Goal: Task Accomplishment & Management: Use online tool/utility

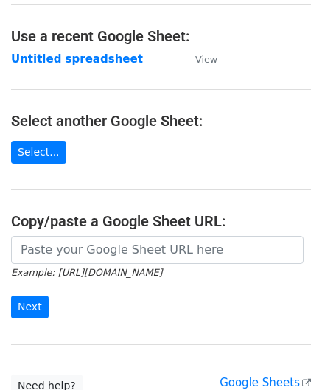
scroll to position [74, 0]
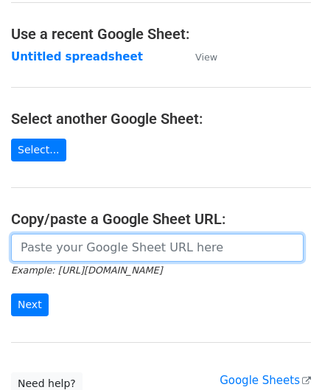
drag, startPoint x: 62, startPoint y: 244, endPoint x: 71, endPoint y: 243, distance: 9.0
click at [62, 246] on input "url" at bounding box center [157, 248] width 293 height 28
paste input "[URL][DOMAIN_NAME]"
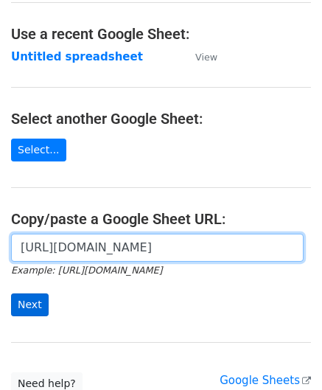
type input "[URL][DOMAIN_NAME]"
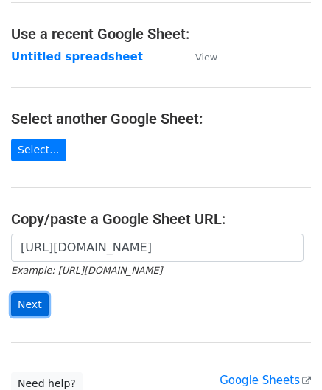
click at [34, 297] on input "Next" at bounding box center [30, 305] width 38 height 23
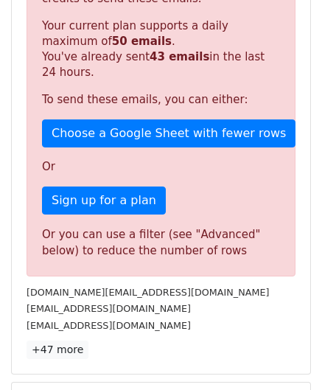
scroll to position [498, 0]
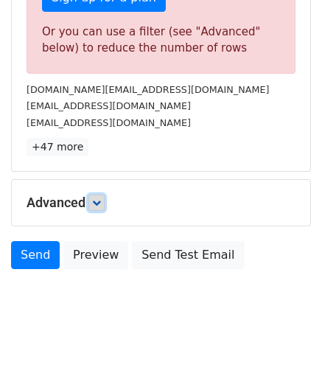
click at [101, 202] on icon at bounding box center [96, 202] width 9 height 9
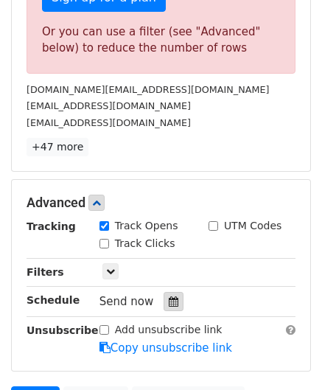
click at [169, 297] on icon at bounding box center [174, 302] width 10 height 10
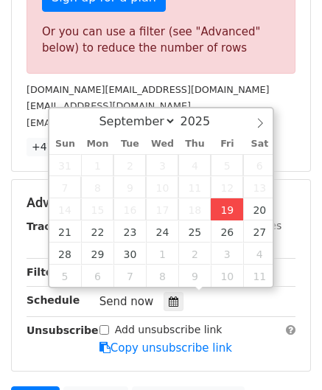
type input "2025-09-19 12:00"
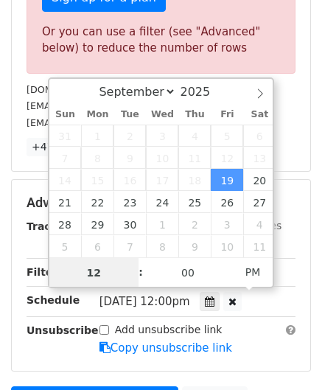
paste input "9"
type input "19"
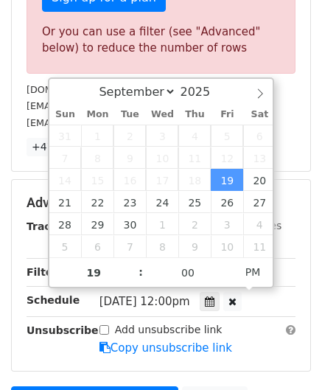
type input "2025-09-19 19:00"
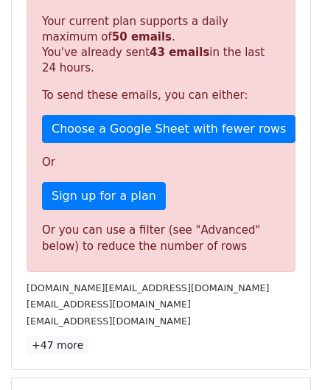
scroll to position [665, 0]
